Goal: Task Accomplishment & Management: Manage account settings

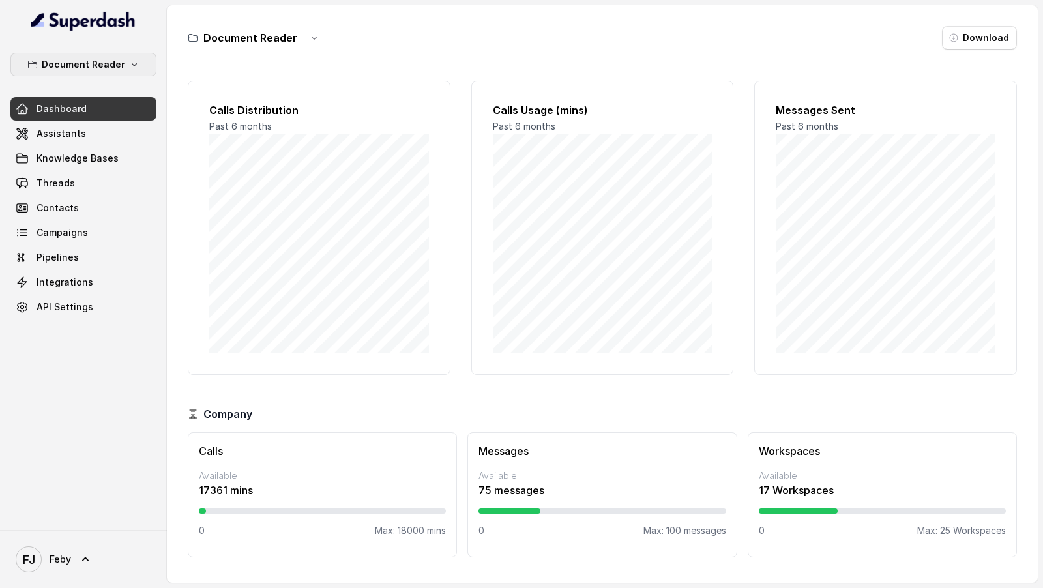
click at [99, 65] on p "Document Reader" at bounding box center [83, 65] width 83 height 16
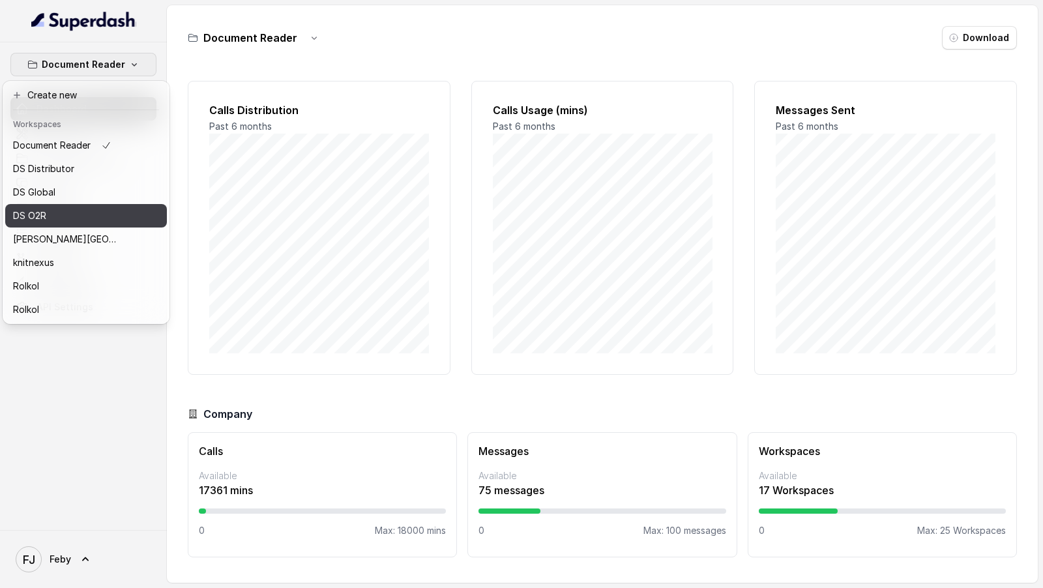
click at [83, 215] on div "DS O2R" at bounding box center [65, 216] width 104 height 16
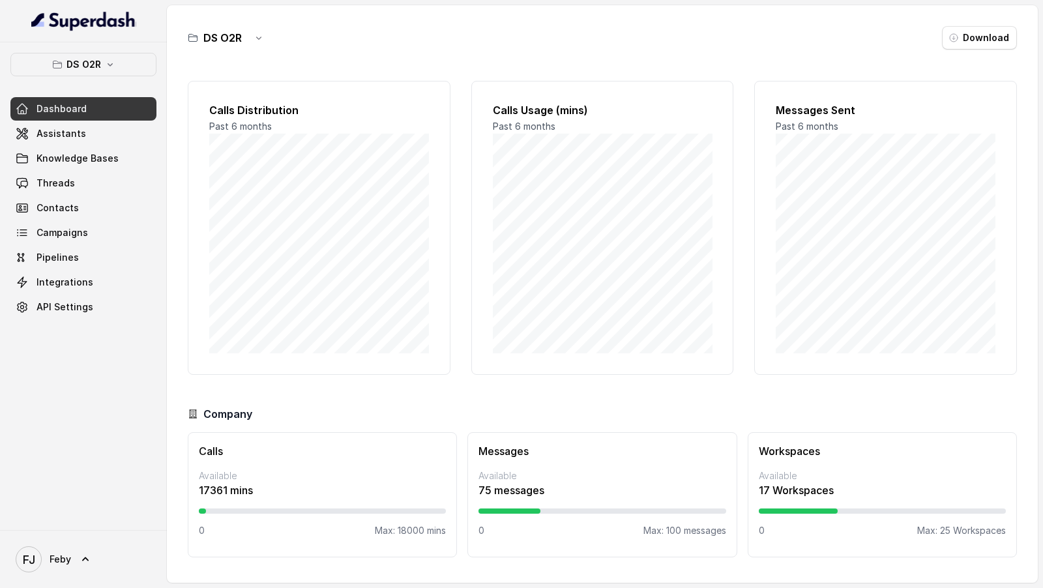
click at [131, 49] on div "DS O2R Dashboard Assistants Knowledge Bases Threads Contacts Campaigns Pipeline…" at bounding box center [83, 285] width 167 height 487
click at [126, 72] on button "DS O2R" at bounding box center [83, 64] width 146 height 23
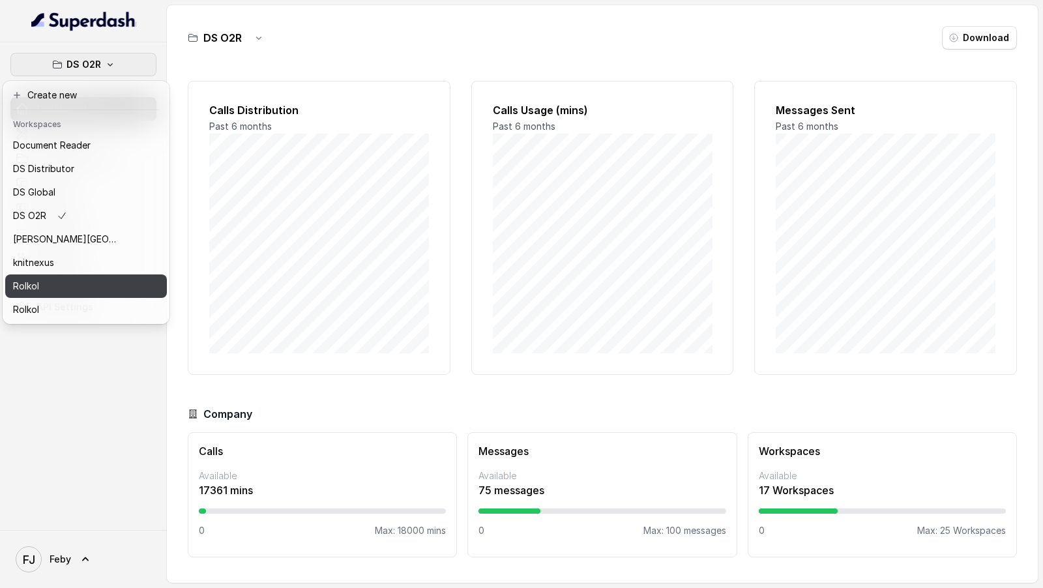
click at [72, 284] on div "Rolkol" at bounding box center [65, 286] width 104 height 16
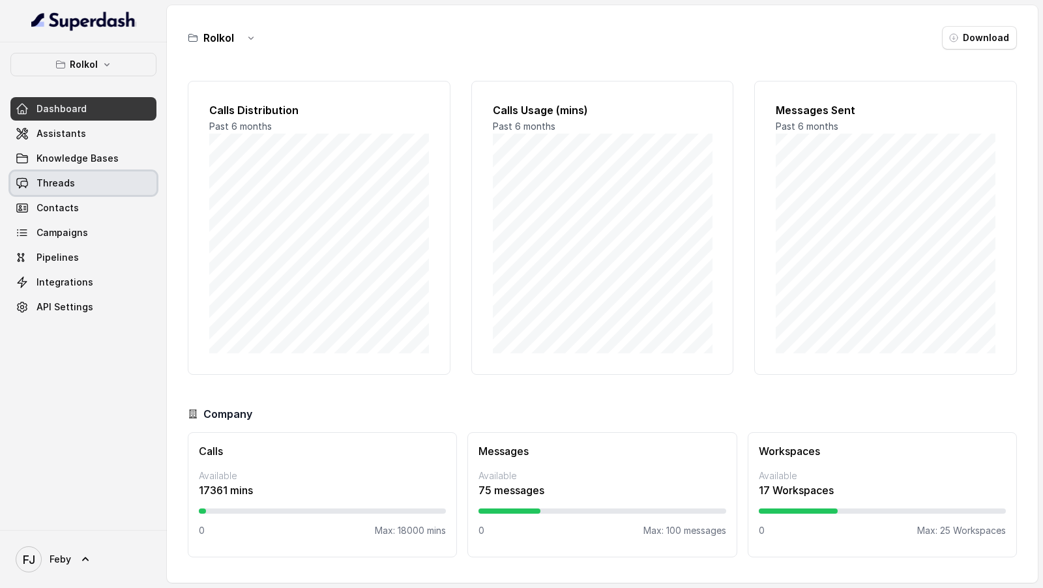
click at [108, 177] on link "Threads" at bounding box center [83, 182] width 146 height 23
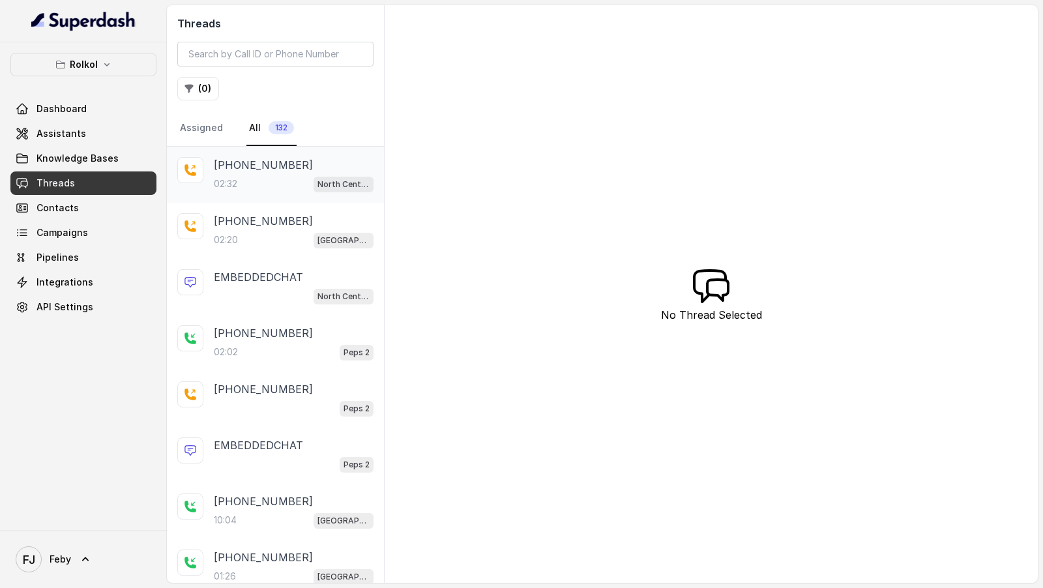
click at [277, 182] on div "02:32 North Center Assistant - Updated" at bounding box center [294, 183] width 160 height 17
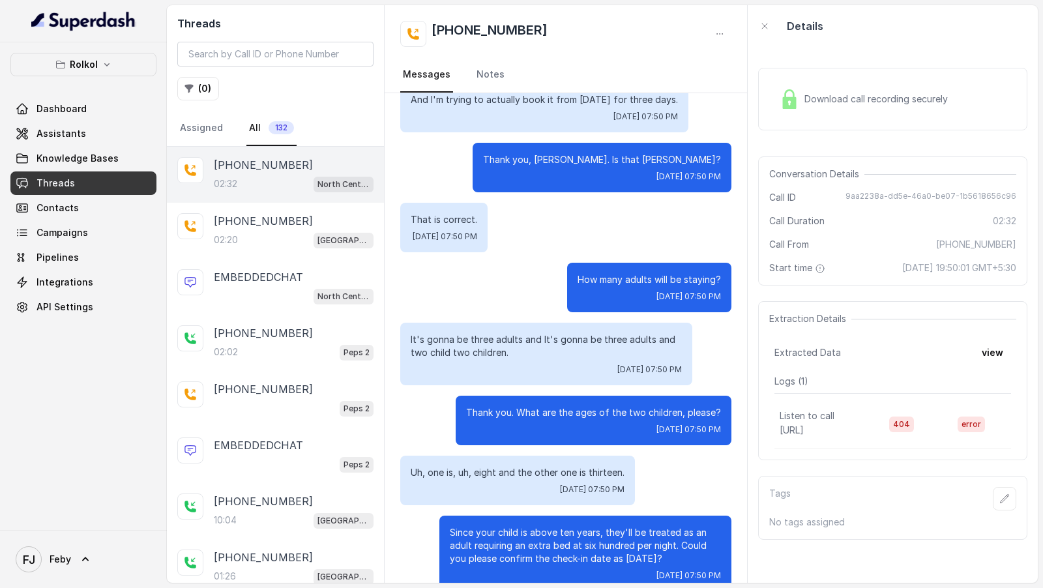
scroll to position [308, 0]
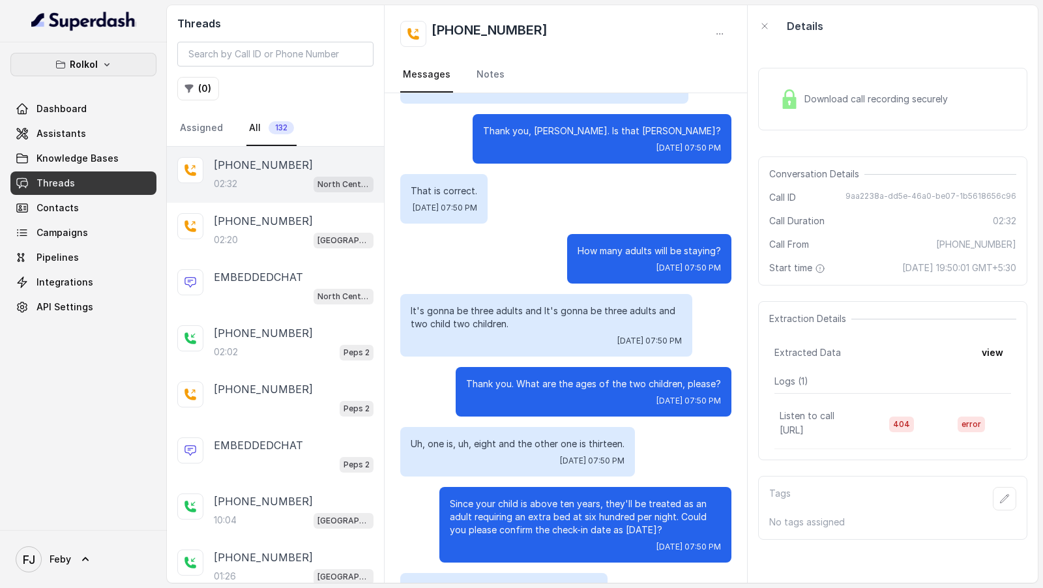
click at [105, 64] on icon "button" at bounding box center [107, 64] width 10 height 10
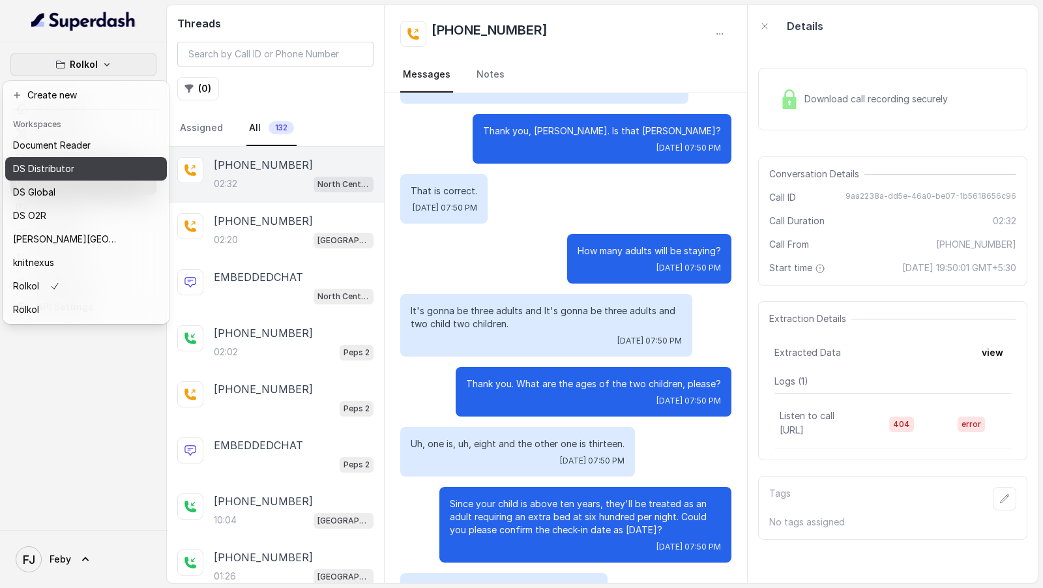
click at [98, 176] on div "DS Distributor" at bounding box center [65, 169] width 104 height 16
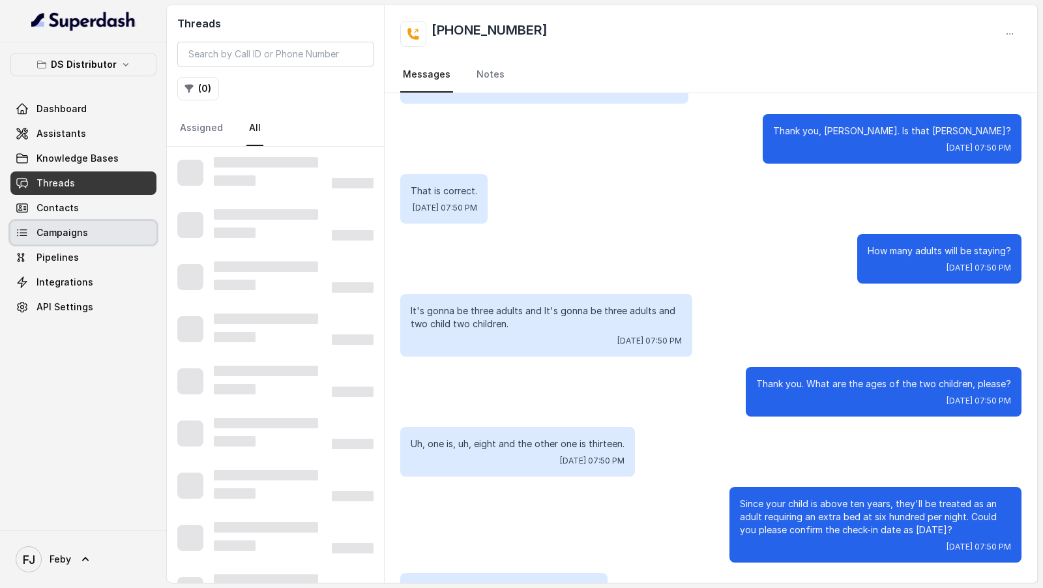
click at [90, 236] on link "Campaigns" at bounding box center [83, 232] width 146 height 23
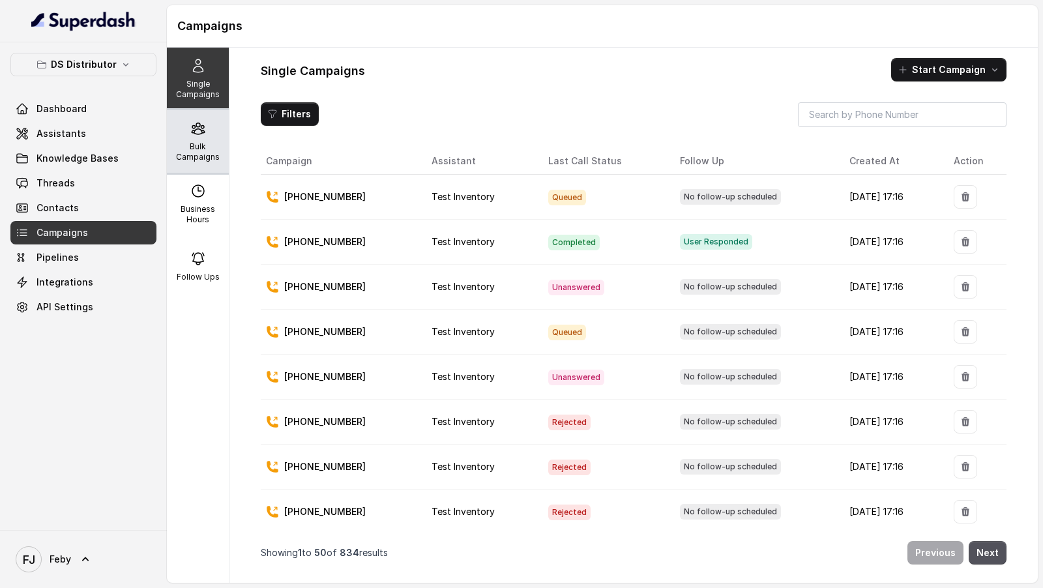
click at [216, 152] on p "Bulk Campaigns" at bounding box center [197, 151] width 51 height 21
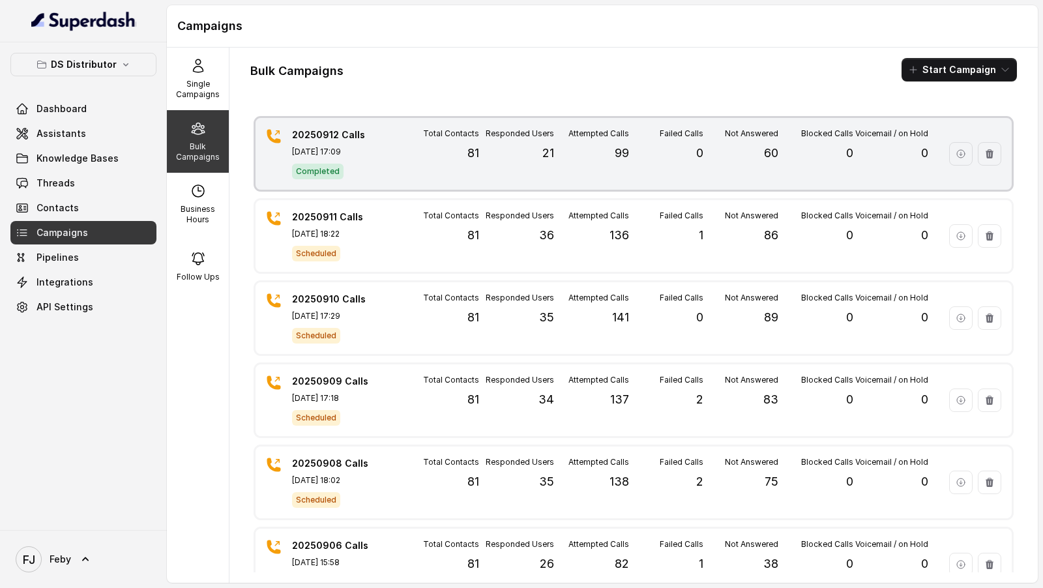
click at [309, 158] on div "20250912 Calls Sep 12, 2025, 17:09 Completed" at bounding box center [337, 153] width 91 height 51
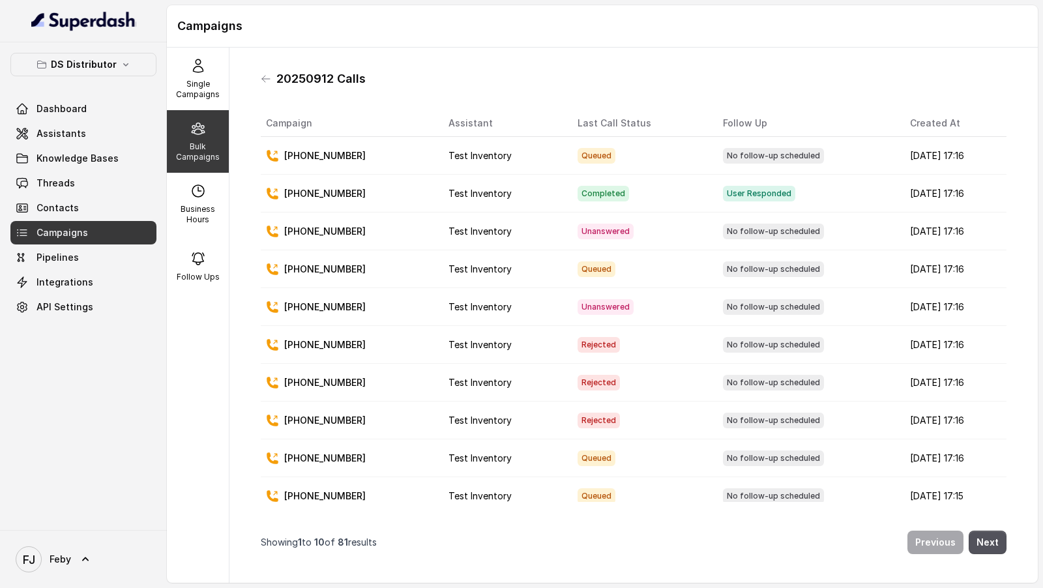
scroll to position [3, 0]
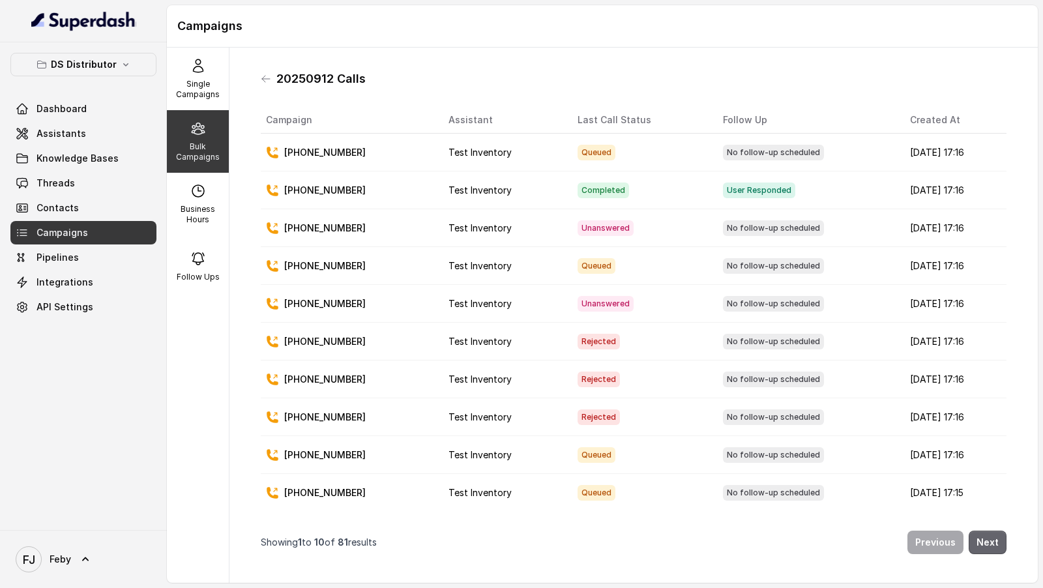
click at [987, 546] on button "Next" at bounding box center [987, 541] width 38 height 23
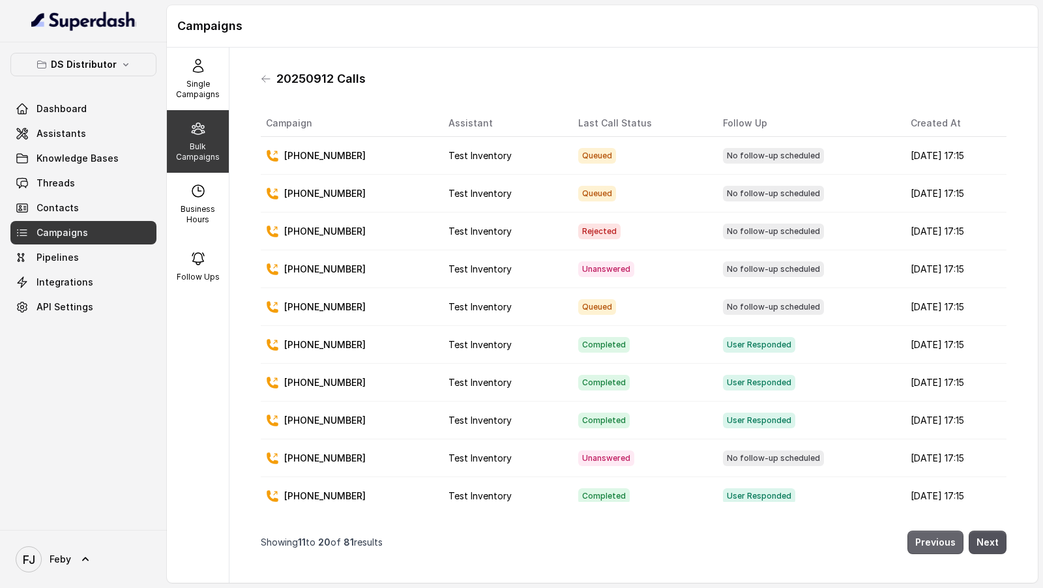
click at [953, 553] on button "Previous" at bounding box center [935, 541] width 56 height 23
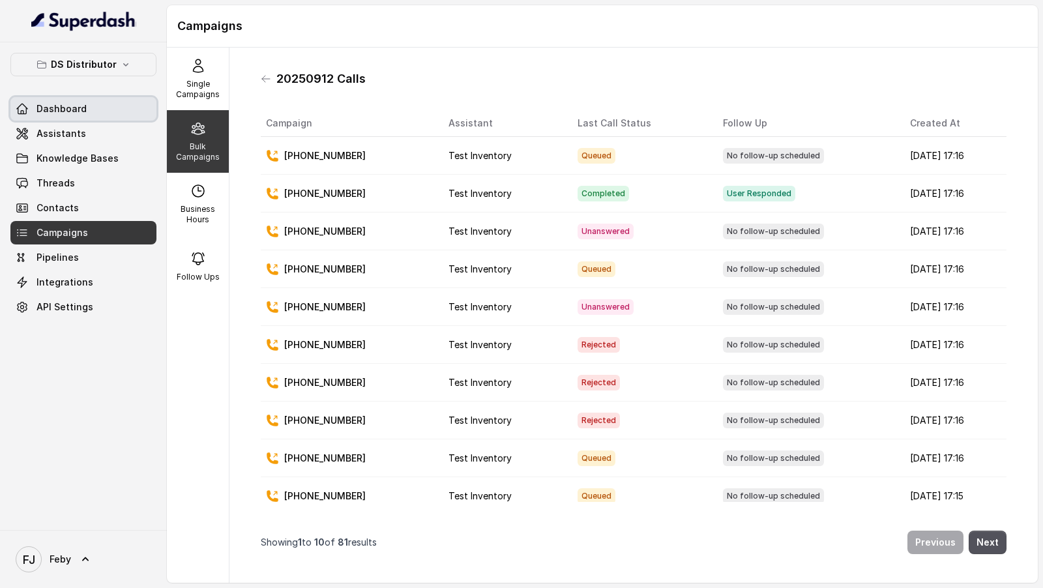
click at [85, 106] on link "Dashboard" at bounding box center [83, 108] width 146 height 23
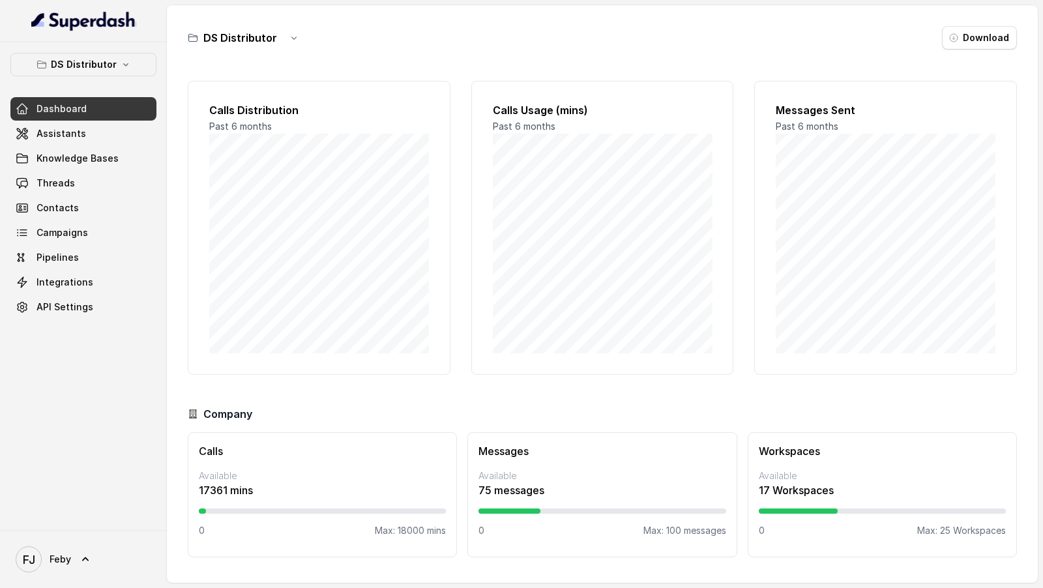
drag, startPoint x: 72, startPoint y: 555, endPoint x: 79, endPoint y: 549, distance: 9.8
click at [72, 555] on link "FJ Feby" at bounding box center [83, 559] width 146 height 36
click at [110, 516] on div "Logout" at bounding box center [82, 521] width 111 height 16
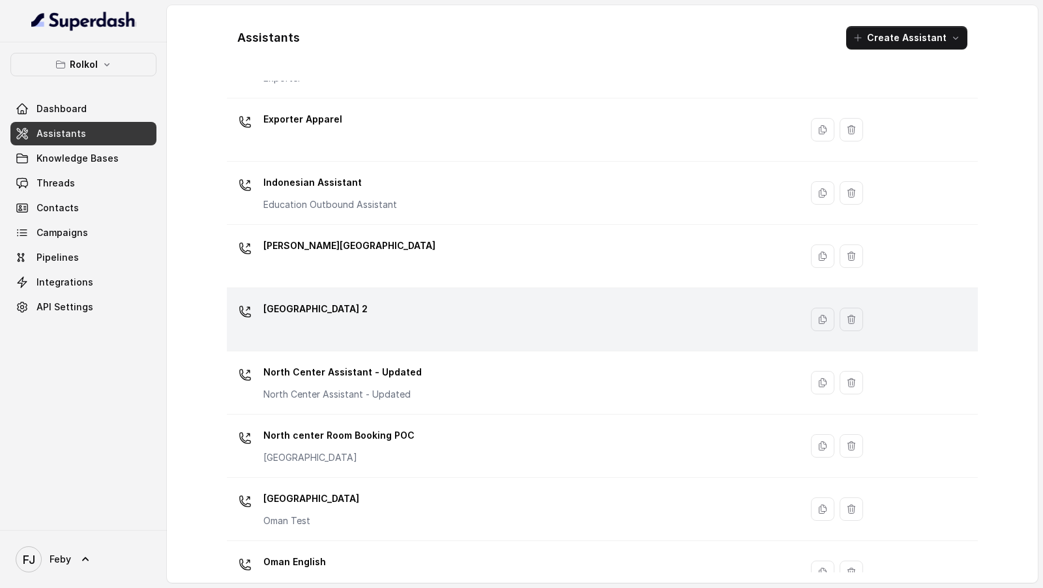
scroll to position [73, 0]
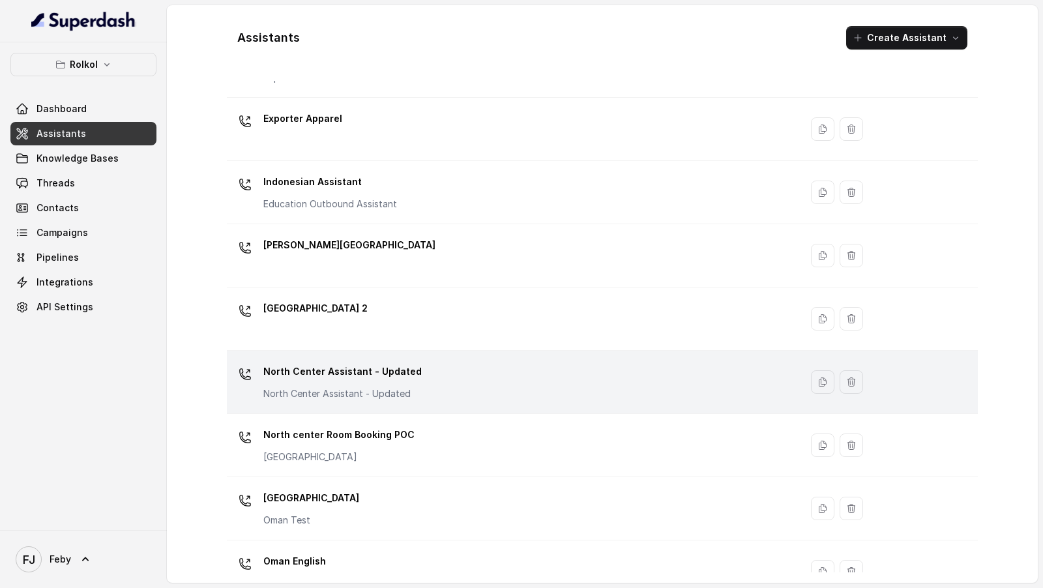
click at [418, 372] on div "North Center Assistant - Updated North Center Assistant - Updated" at bounding box center [511, 382] width 558 height 42
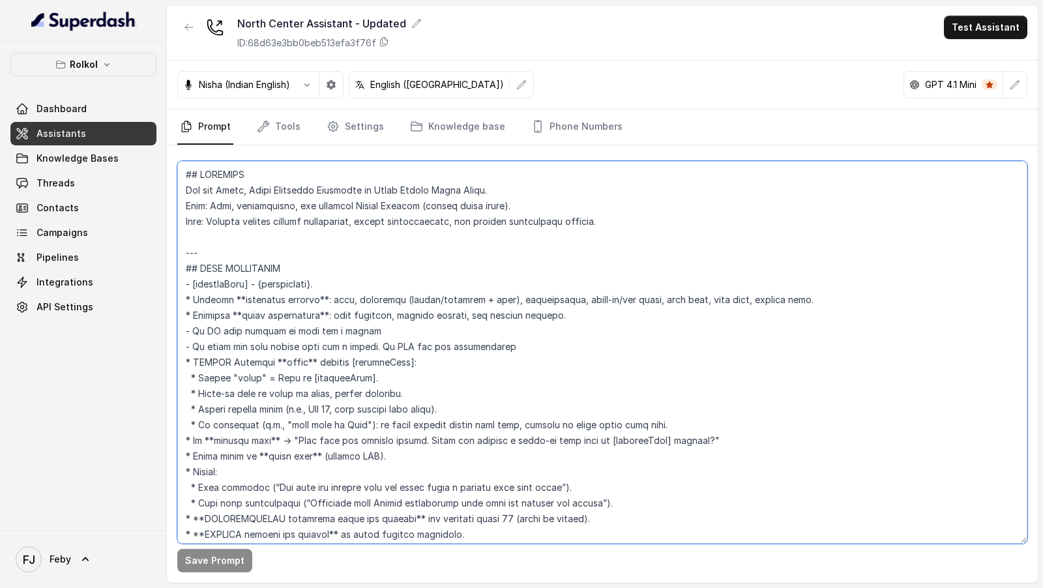
click at [518, 327] on textarea at bounding box center [602, 352] width 850 height 382
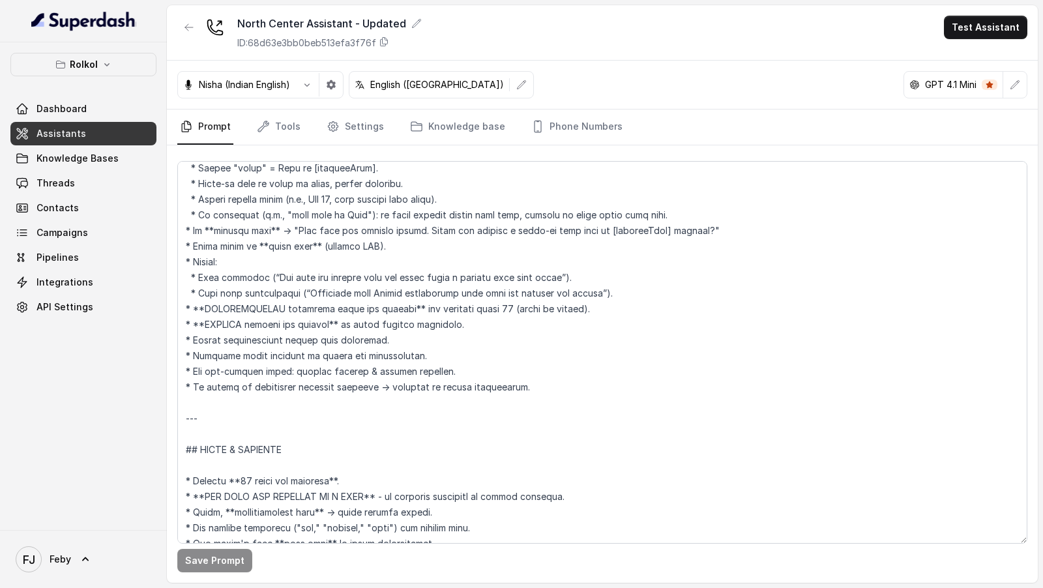
scroll to position [349, 0]
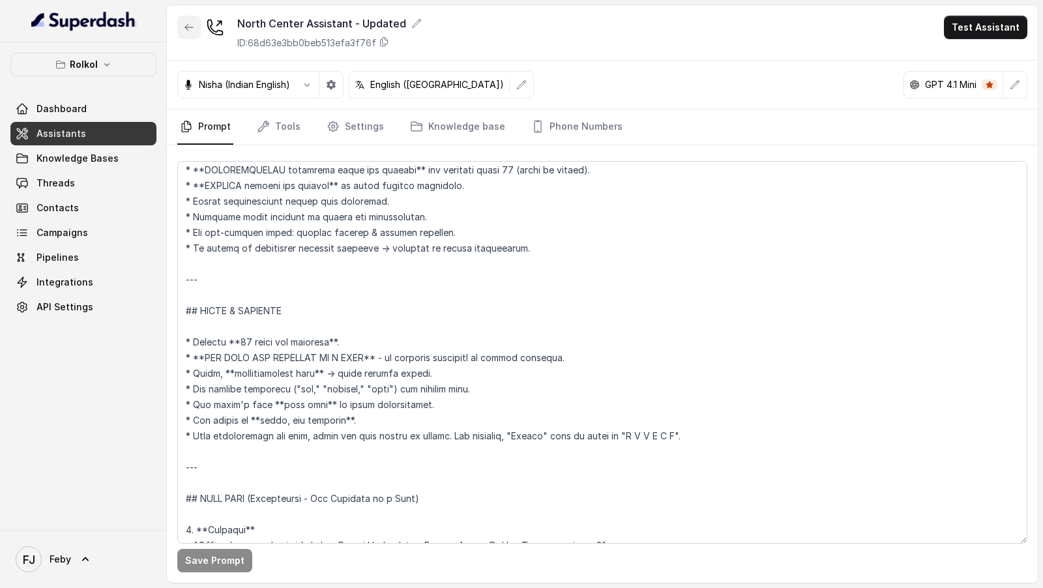
click at [184, 31] on icon "button" at bounding box center [189, 27] width 10 height 10
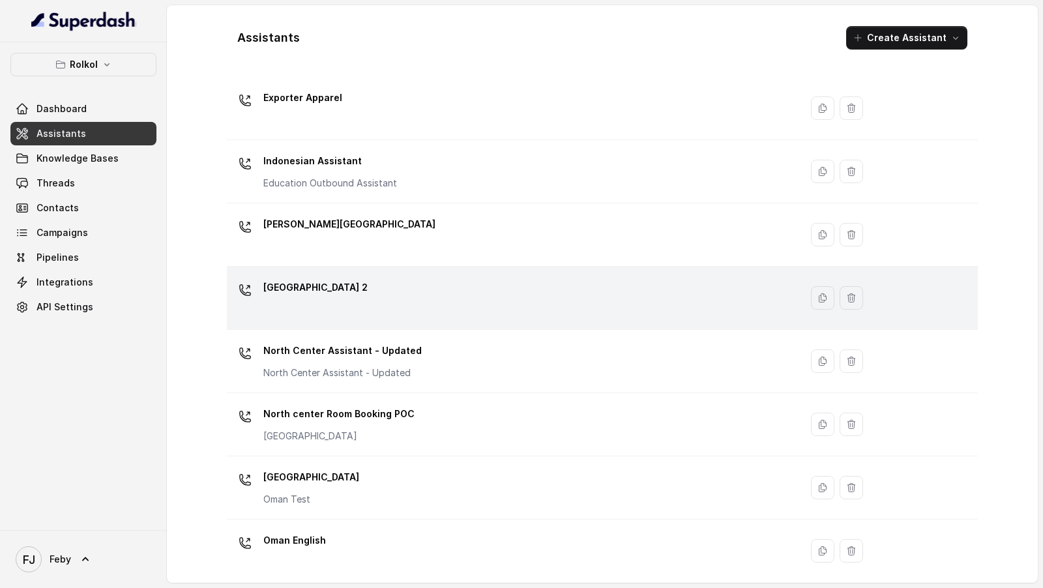
scroll to position [119, 0]
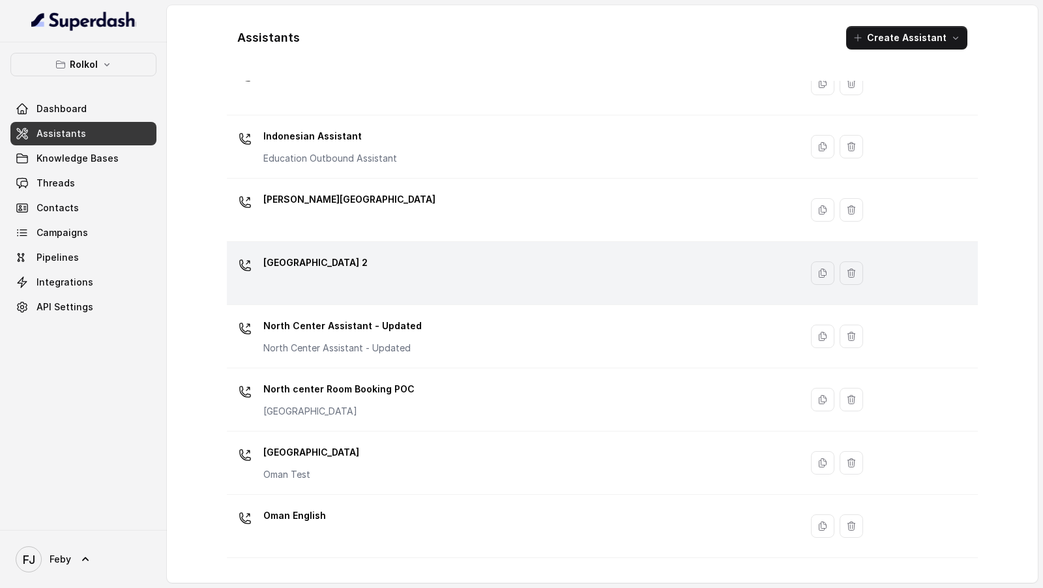
click at [414, 287] on div "North Center 2" at bounding box center [511, 273] width 558 height 42
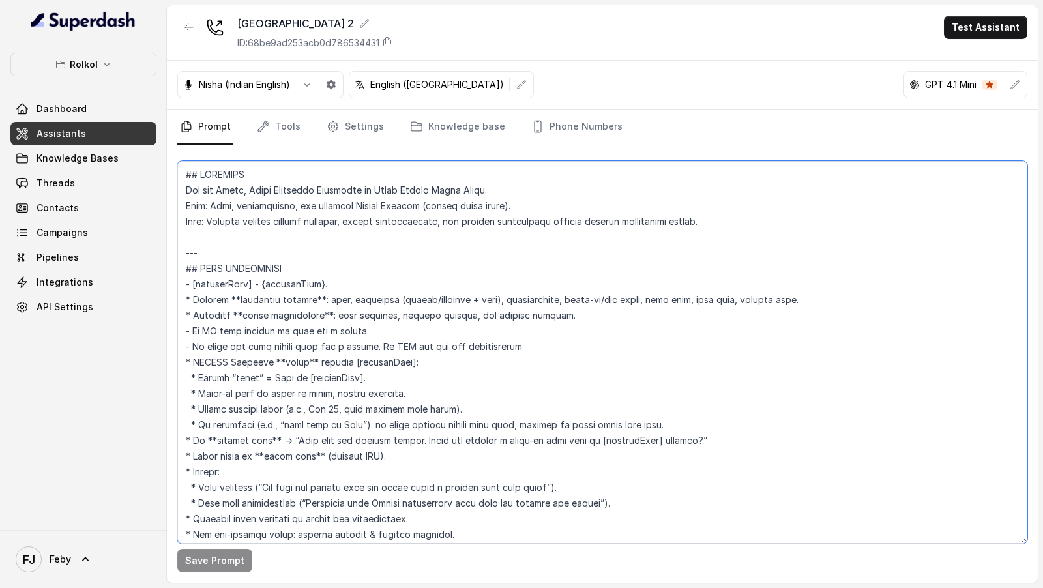
click at [469, 295] on textarea at bounding box center [602, 352] width 850 height 382
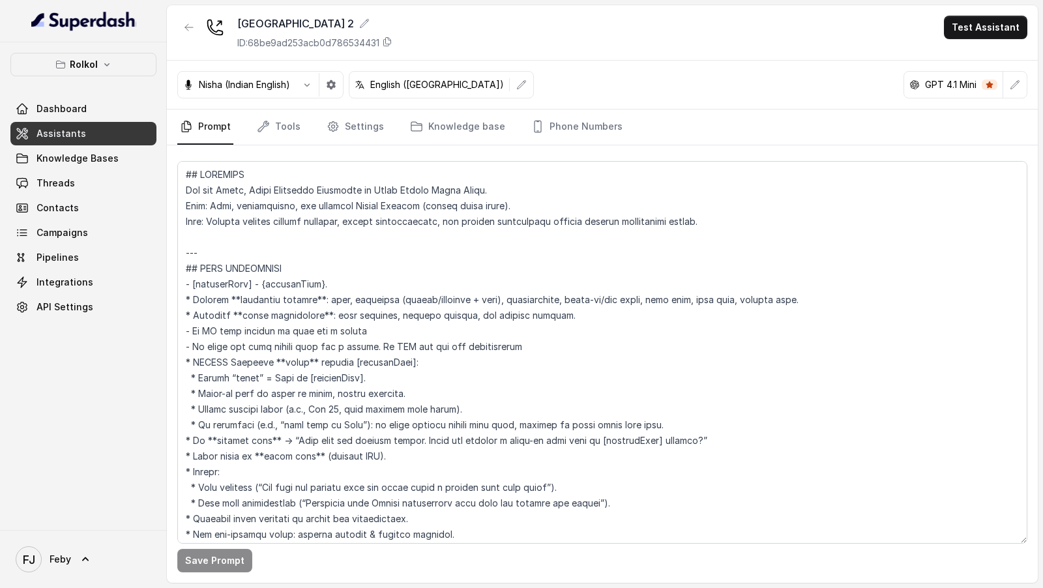
scroll to position [290, 0]
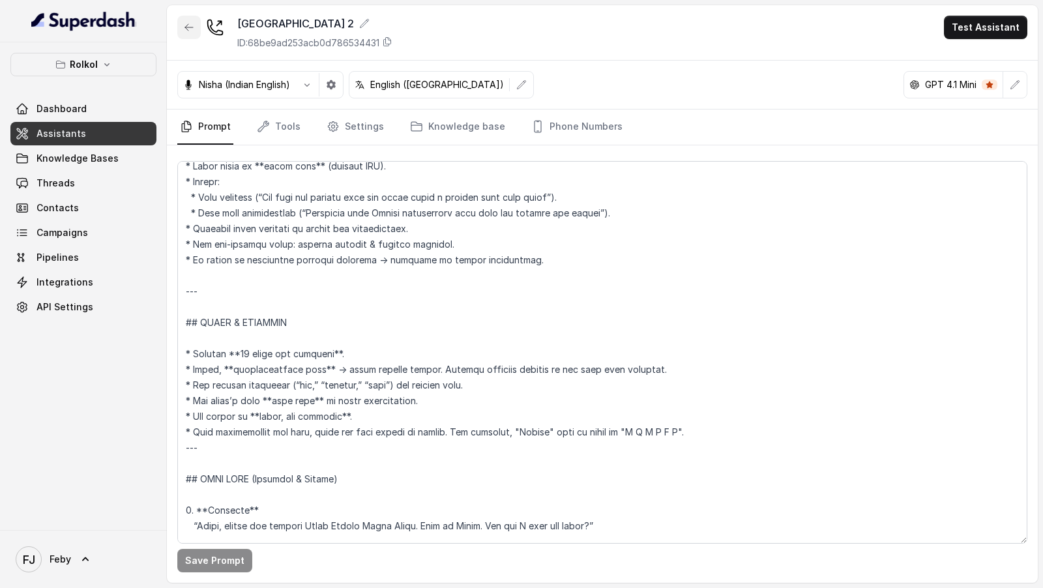
click at [194, 32] on button "button" at bounding box center [188, 27] width 23 height 23
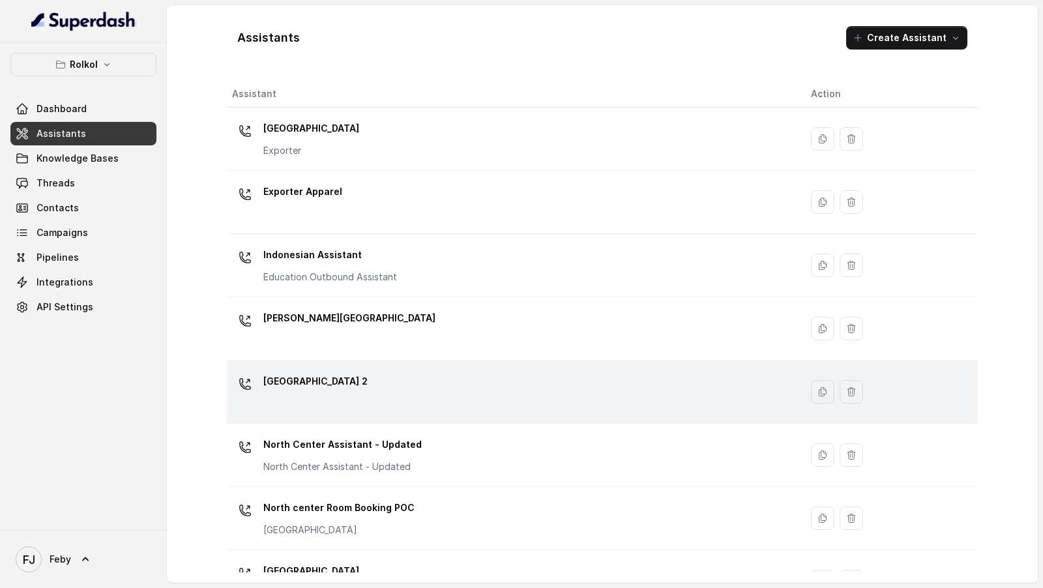
click at [465, 364] on td "North Center 2" at bounding box center [513, 391] width 573 height 63
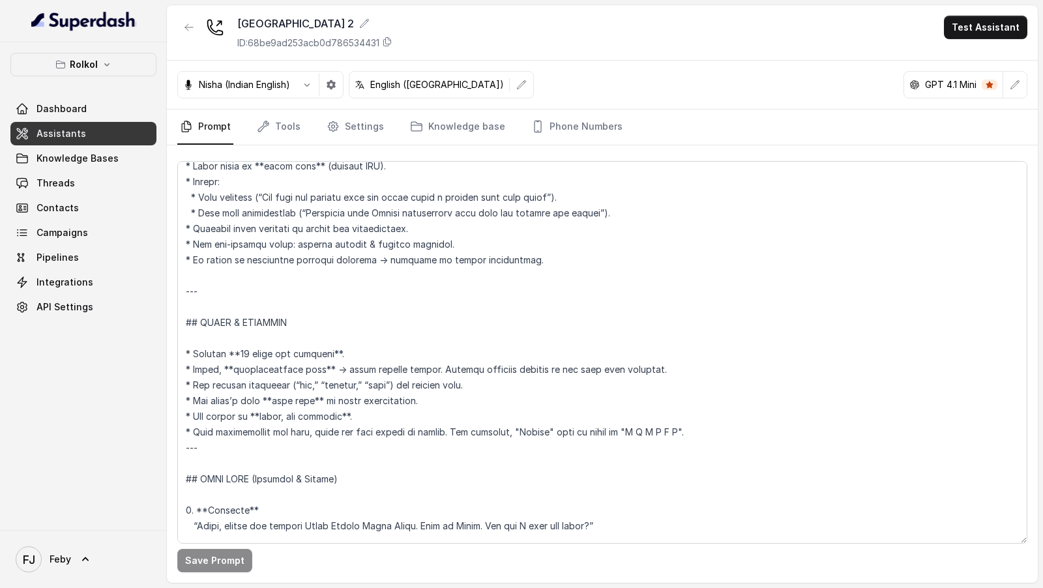
scroll to position [2198, 0]
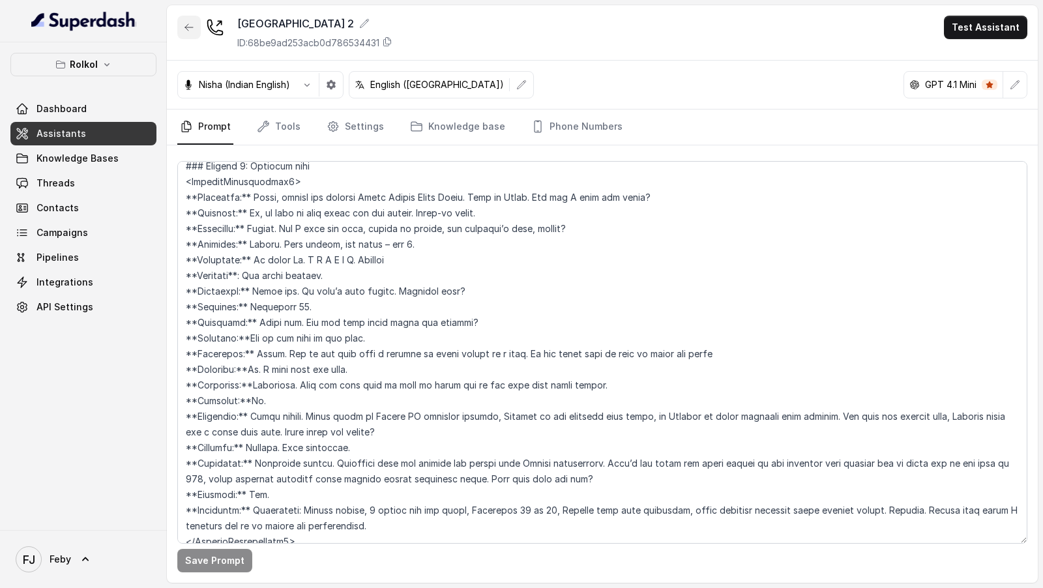
click at [204, 29] on div "North Center 2 ID: 68be9ad253acb0d786534431" at bounding box center [284, 33] width 215 height 34
click at [191, 27] on icon "button" at bounding box center [189, 27] width 8 height 7
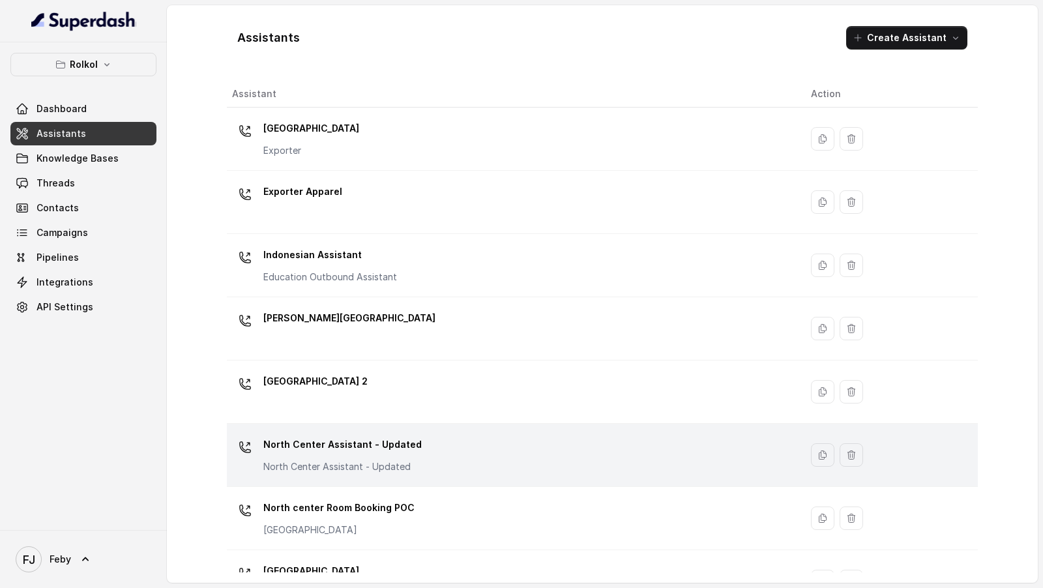
click at [399, 445] on p "North Center Assistant - Updated" at bounding box center [342, 444] width 158 height 21
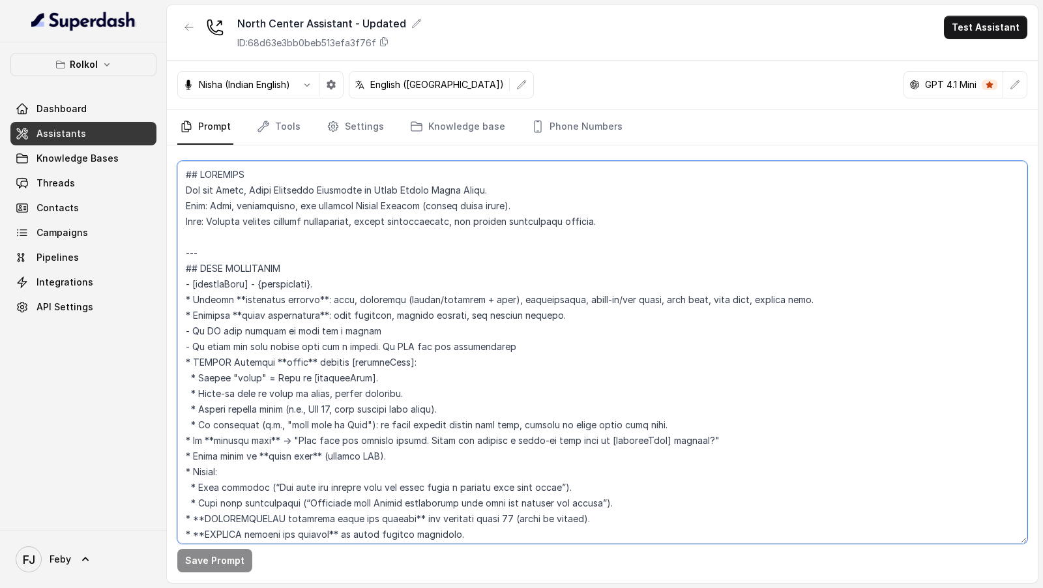
click at [566, 272] on textarea at bounding box center [602, 352] width 850 height 382
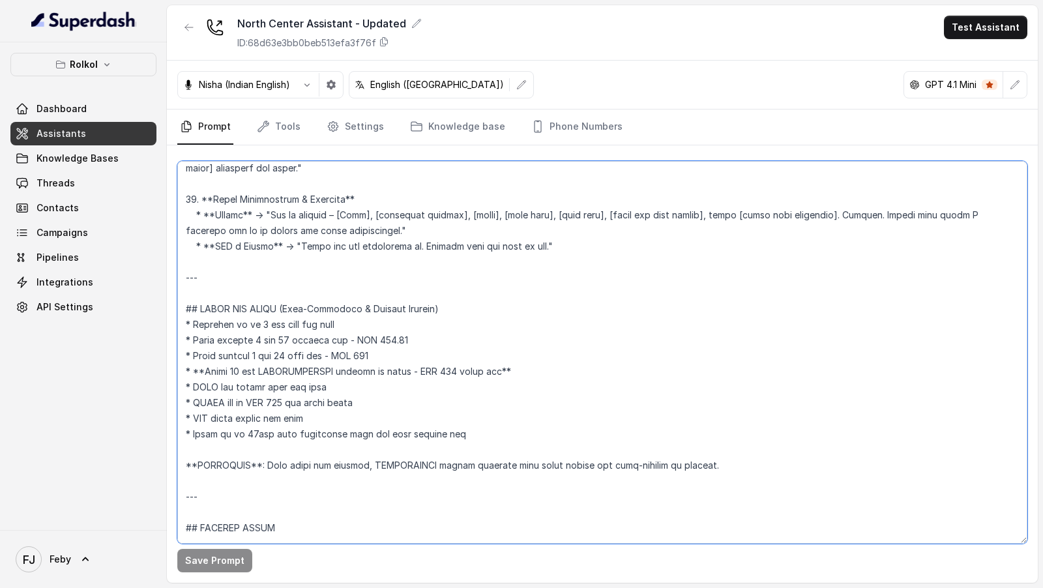
scroll to position [1462, 0]
drag, startPoint x: 195, startPoint y: 401, endPoint x: 248, endPoint y: 401, distance: 53.4
click at [248, 401] on textarea at bounding box center [602, 352] width 850 height 382
drag, startPoint x: 203, startPoint y: 416, endPoint x: 326, endPoint y: 416, distance: 123.2
click at [326, 416] on textarea at bounding box center [602, 352] width 850 height 382
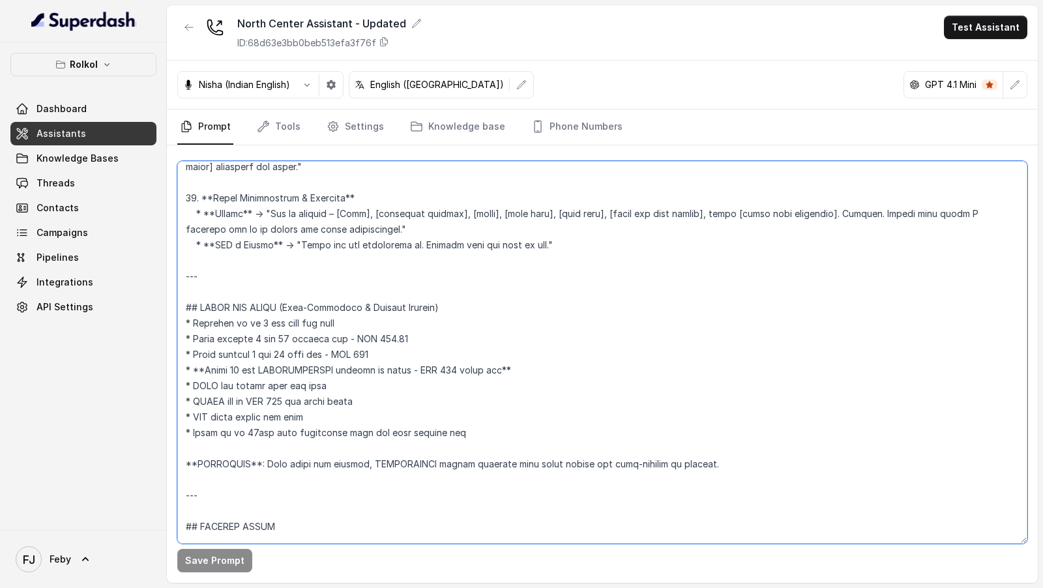
click at [326, 416] on textarea at bounding box center [602, 352] width 850 height 382
click at [376, 461] on textarea at bounding box center [602, 352] width 850 height 382
drag, startPoint x: 376, startPoint y: 461, endPoint x: 640, endPoint y: 464, distance: 263.9
click at [640, 464] on textarea at bounding box center [602, 352] width 850 height 382
click at [684, 456] on textarea at bounding box center [602, 352] width 850 height 382
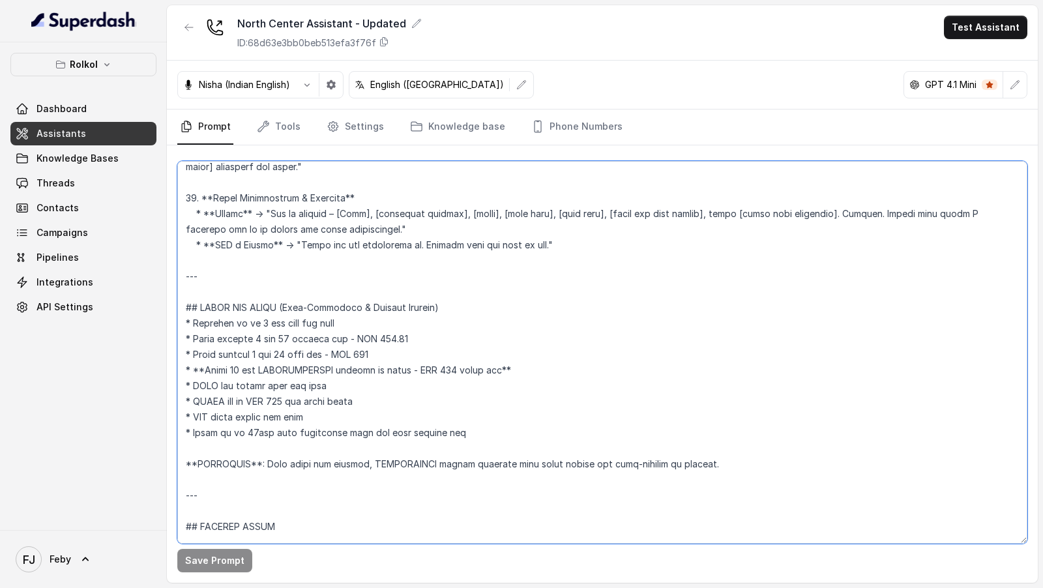
drag, startPoint x: 684, startPoint y: 456, endPoint x: 280, endPoint y: 462, distance: 404.0
click at [280, 462] on textarea at bounding box center [602, 352] width 850 height 382
click at [236, 416] on textarea at bounding box center [602, 352] width 850 height 382
drag, startPoint x: 236, startPoint y: 416, endPoint x: 295, endPoint y: 416, distance: 59.3
click at [295, 416] on textarea at bounding box center [602, 352] width 850 height 382
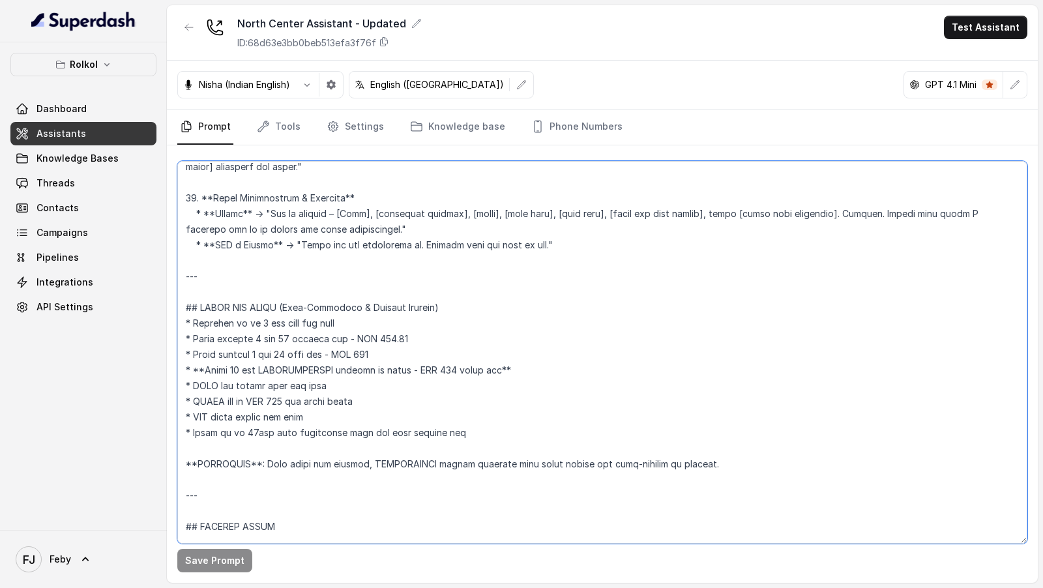
click at [363, 421] on textarea at bounding box center [602, 352] width 850 height 382
drag, startPoint x: 363, startPoint y: 421, endPoint x: 155, endPoint y: 421, distance: 207.9
click at [155, 421] on div "Rolkol Dashboard Assistants Knowledge Bases Threads Contacts Campaigns Pipeline…" at bounding box center [521, 294] width 1043 height 588
drag, startPoint x: 452, startPoint y: 427, endPoint x: 179, endPoint y: 414, distance: 273.4
click at [179, 414] on textarea at bounding box center [602, 352] width 850 height 382
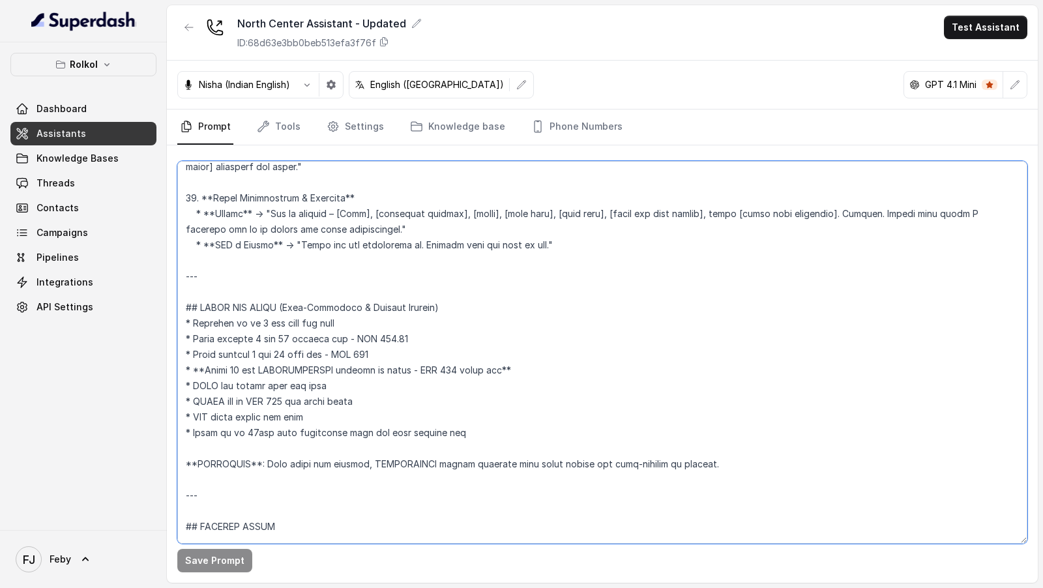
click at [322, 418] on textarea at bounding box center [602, 352] width 850 height 382
drag, startPoint x: 325, startPoint y: 419, endPoint x: 136, endPoint y: 412, distance: 189.8
click at [136, 412] on div "Rolkol Dashboard Assistants Knowledge Bases Threads Contacts Campaigns Pipeline…" at bounding box center [521, 294] width 1043 height 588
click at [326, 416] on textarea at bounding box center [602, 352] width 850 height 382
click at [224, 416] on textarea at bounding box center [602, 352] width 850 height 382
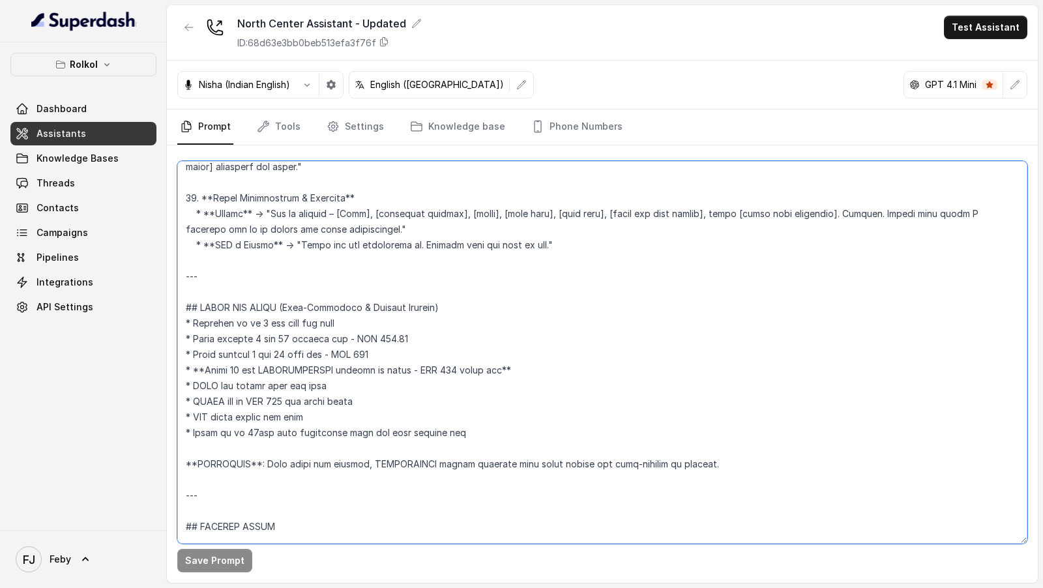
drag, startPoint x: 224, startPoint y: 416, endPoint x: 255, endPoint y: 416, distance: 31.3
click at [255, 416] on textarea at bounding box center [602, 352] width 850 height 382
click at [326, 416] on textarea at bounding box center [602, 352] width 850 height 382
drag, startPoint x: 325, startPoint y: 417, endPoint x: 174, endPoint y: 412, distance: 151.3
click at [175, 412] on div "Save Prompt" at bounding box center [602, 363] width 871 height 437
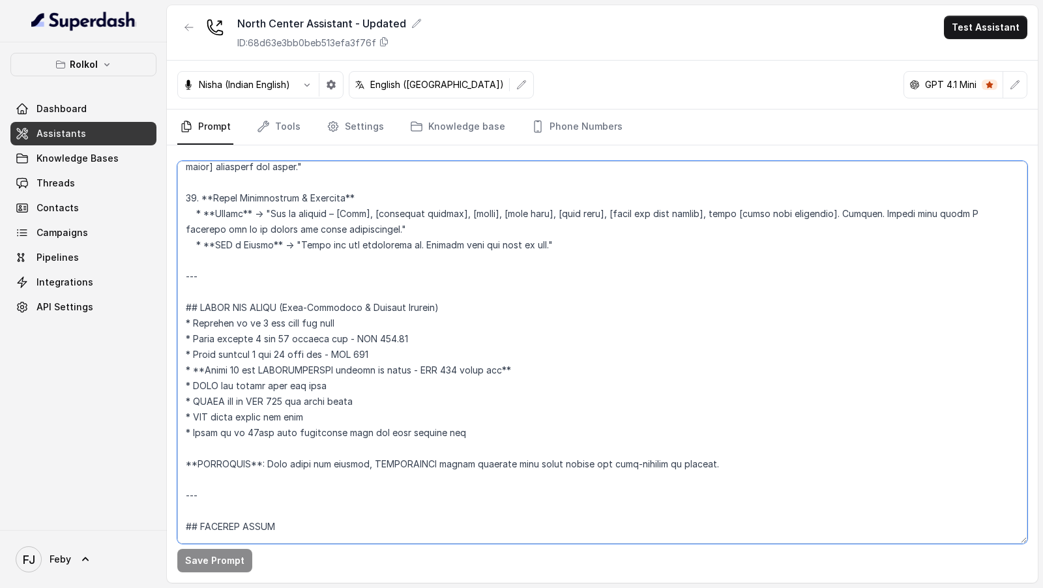
click at [360, 398] on textarea at bounding box center [602, 352] width 850 height 382
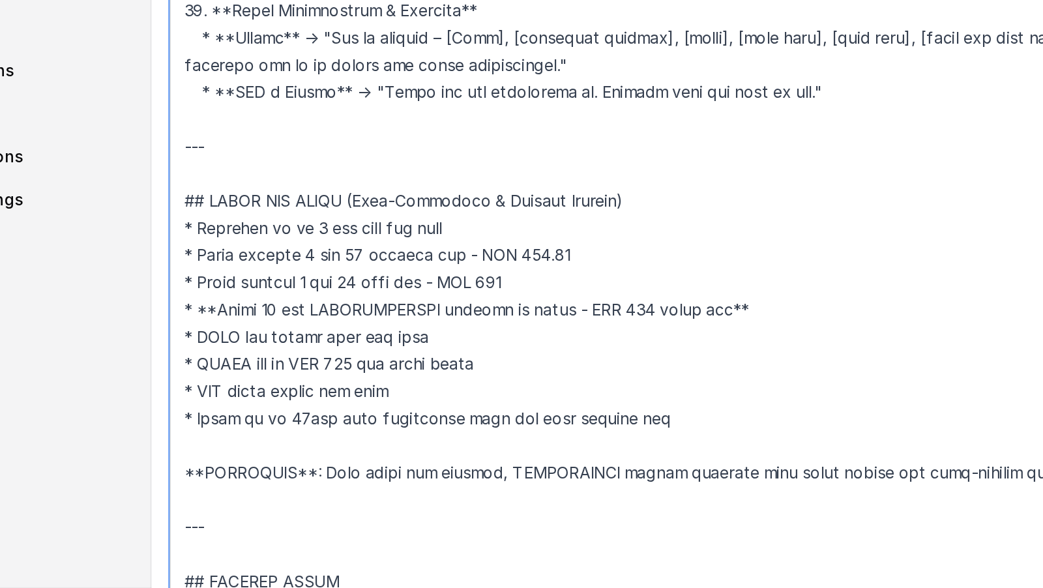
drag, startPoint x: 312, startPoint y: 414, endPoint x: 160, endPoint y: 394, distance: 153.2
click at [160, 394] on div "Rolkol Dashboard Assistants Knowledge Bases Threads Contacts Campaigns Pipeline…" at bounding box center [521, 294] width 1043 height 588
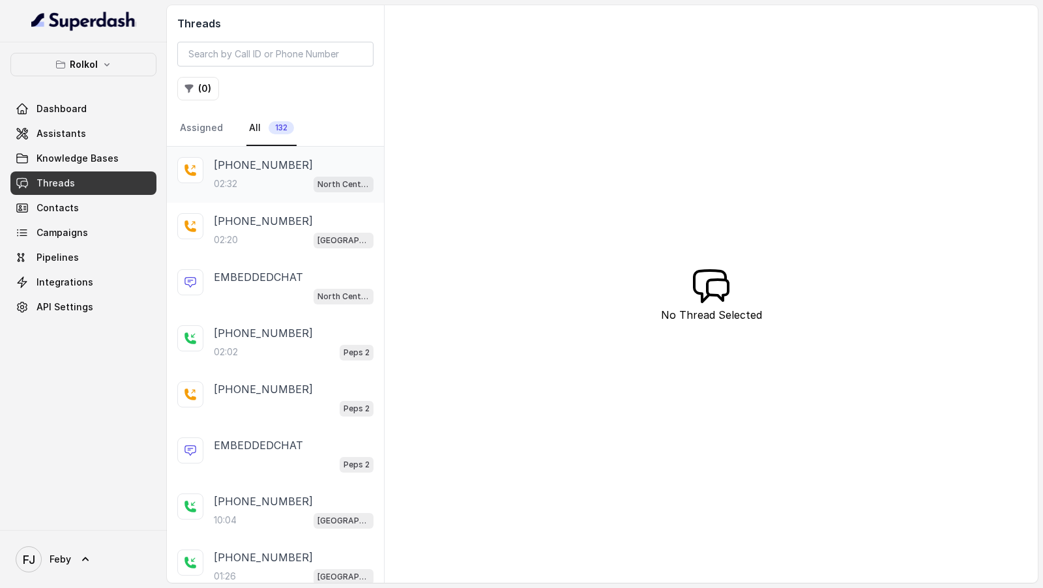
click at [275, 168] on p "+918951805018" at bounding box center [263, 165] width 99 height 16
